Goal: Task Accomplishment & Management: Manage account settings

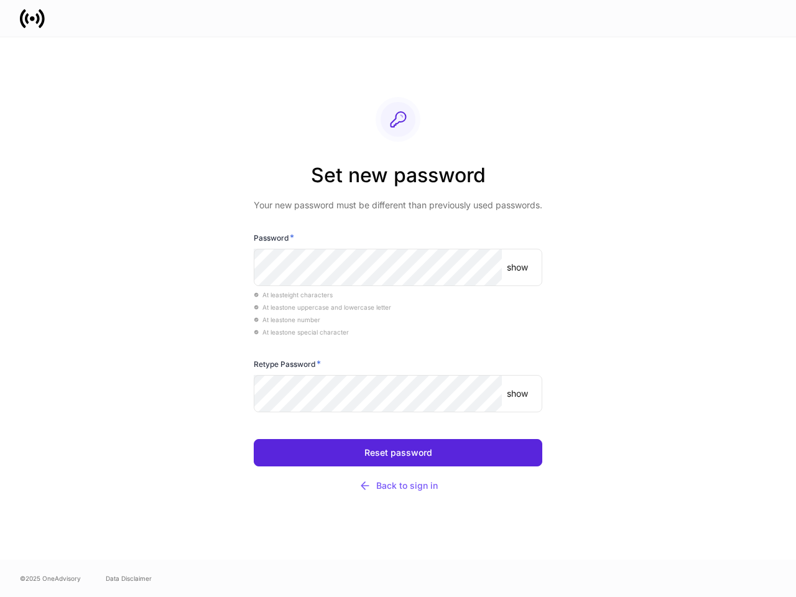
click at [398, 298] on div "At least eight characters" at bounding box center [398, 294] width 288 height 12
click at [517, 267] on p "show" at bounding box center [517, 267] width 21 height 12
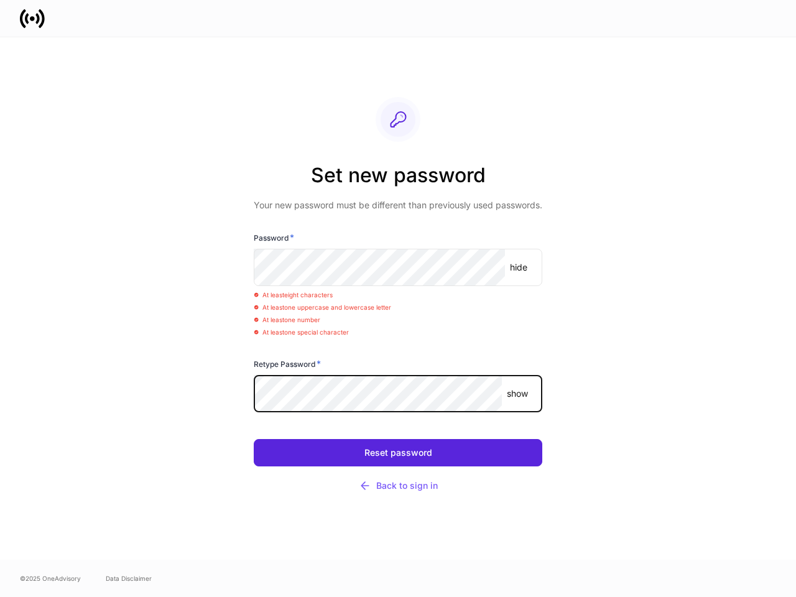
click at [517, 393] on p "show" at bounding box center [517, 393] width 21 height 12
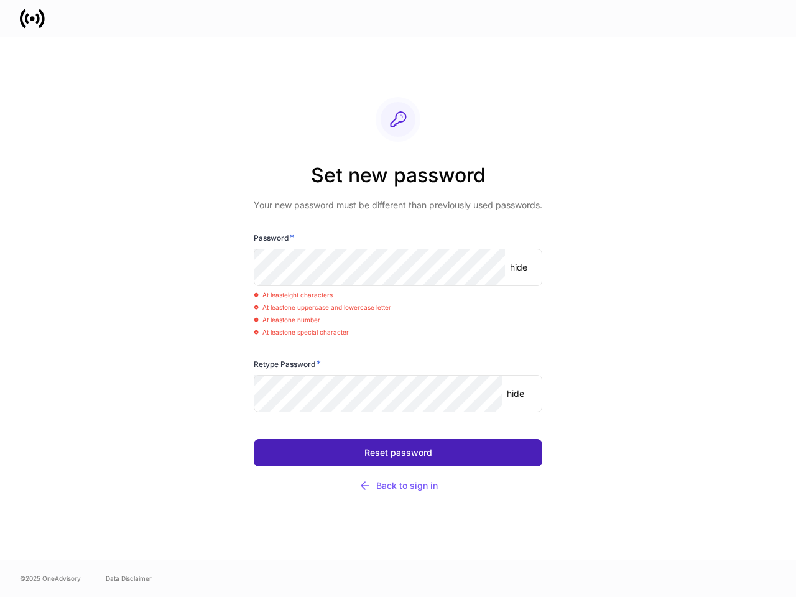
click at [398, 452] on div "Reset password" at bounding box center [398, 452] width 68 height 9
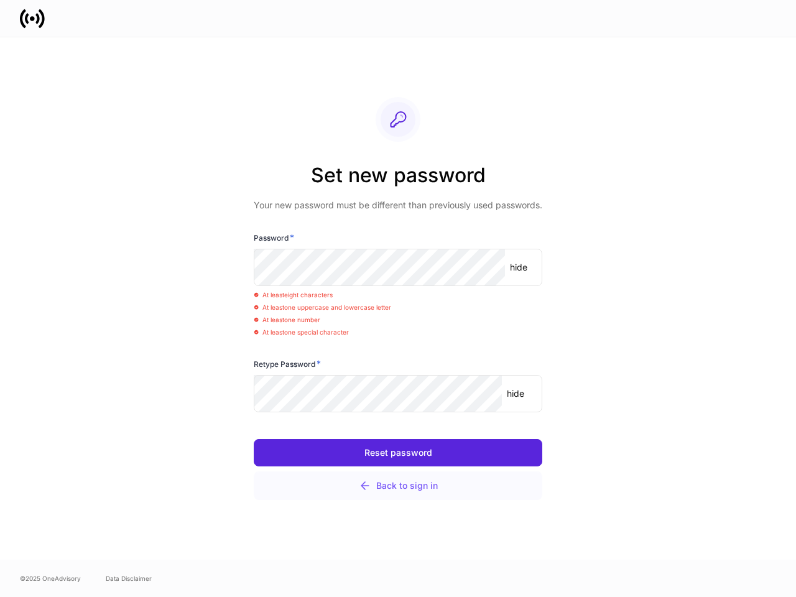
click at [398, 485] on div "Back to sign in" at bounding box center [398, 485] width 79 height 12
